Goal: Check status

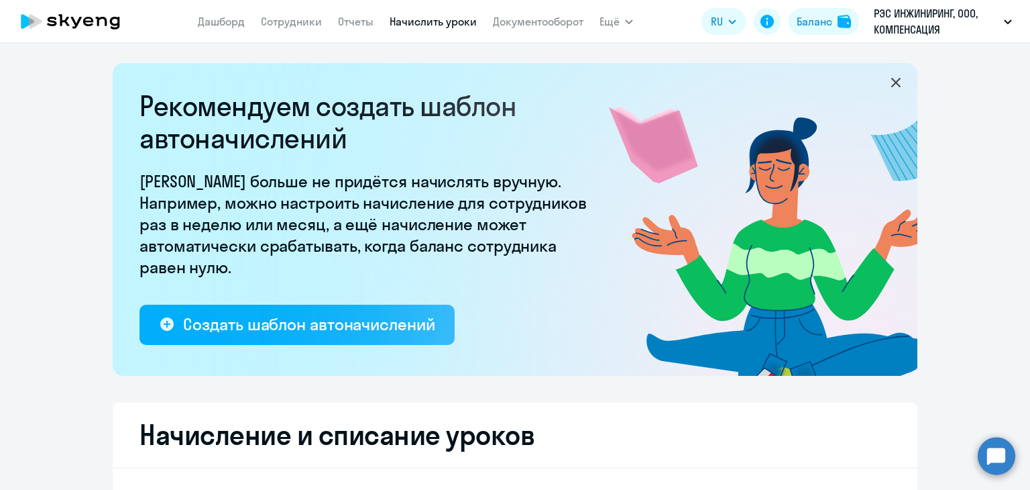
select select "10"
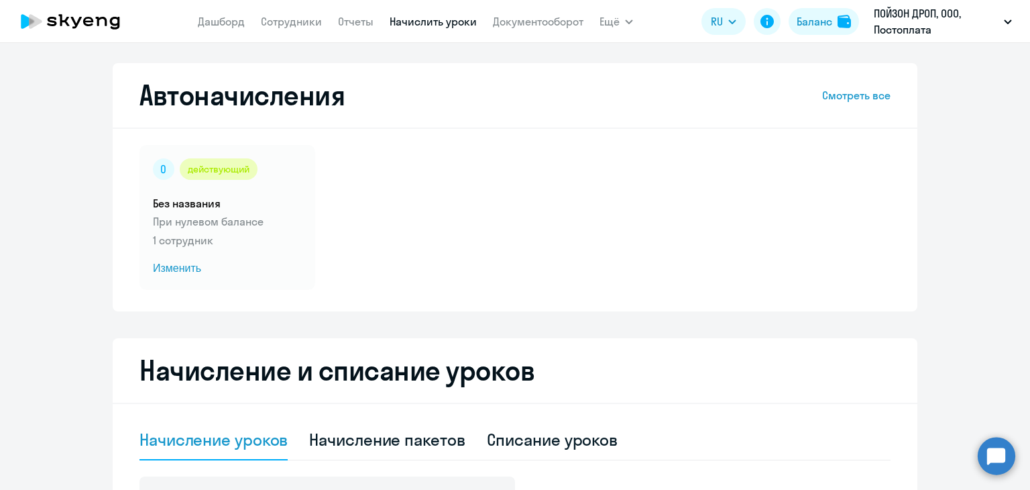
select select "10"
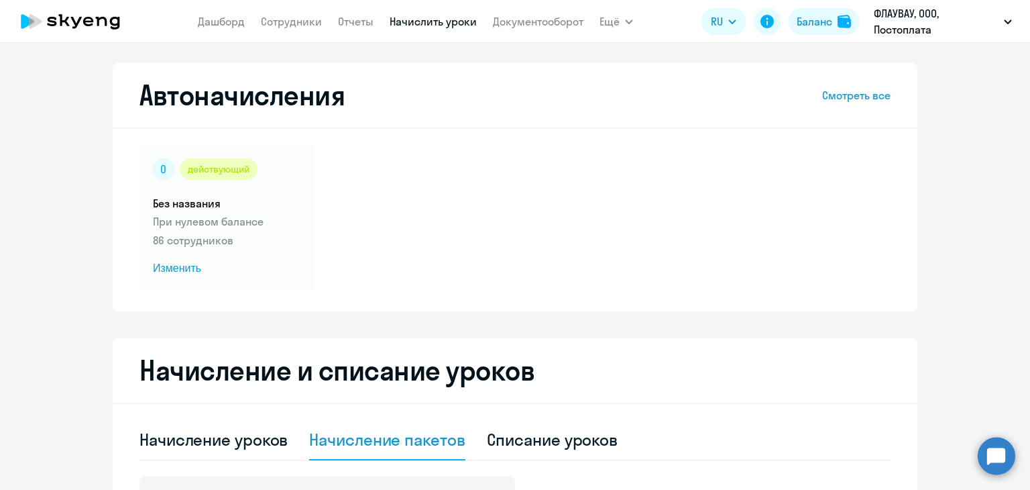
select select "10"
